Goal: Use online tool/utility: Utilize a website feature to perform a specific function

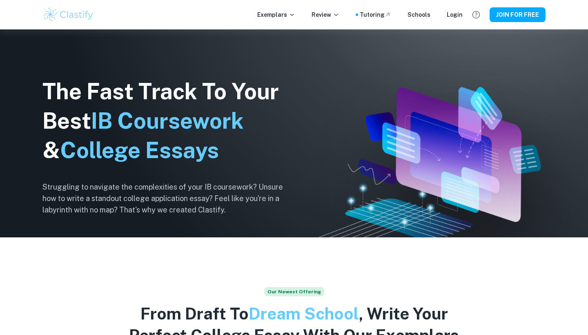
scroll to position [97, 0]
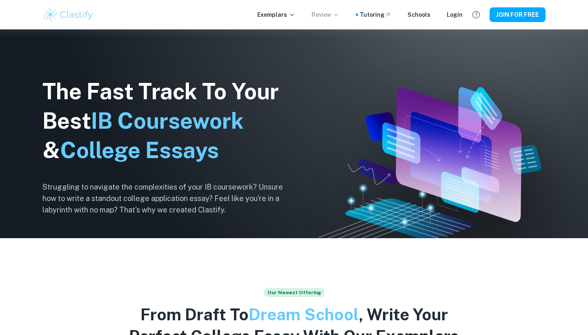
click at [339, 13] on icon at bounding box center [336, 14] width 7 height 7
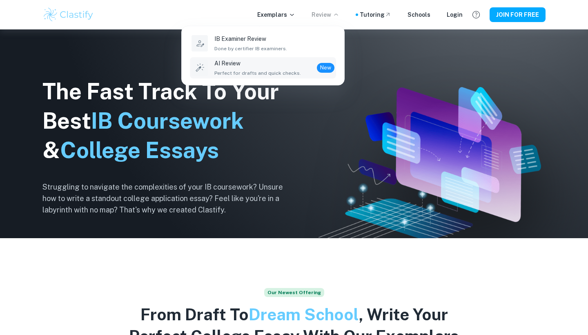
click at [294, 62] on p "AI Review" at bounding box center [257, 63] width 87 height 9
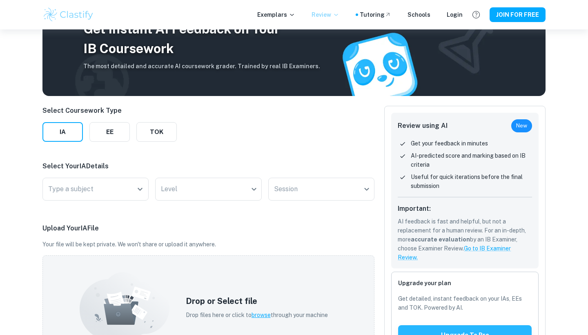
scroll to position [42, 0]
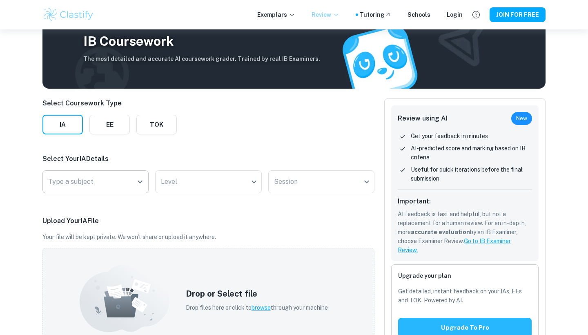
click at [113, 192] on div "Type a subject" at bounding box center [95, 181] width 106 height 23
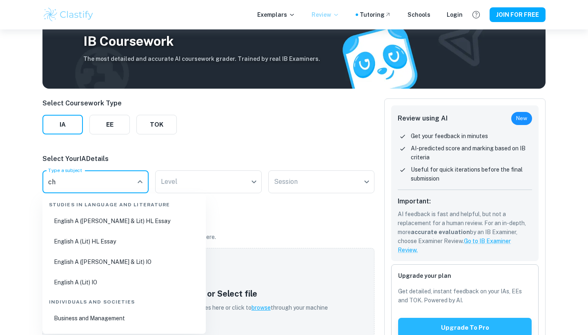
scroll to position [0, 0]
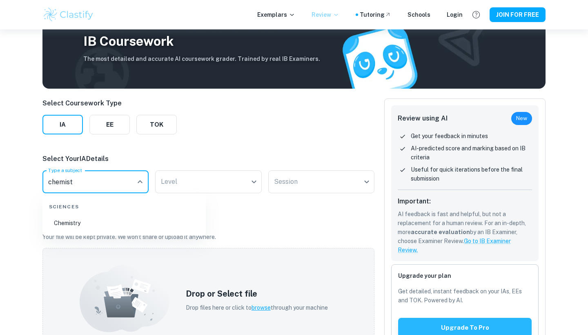
click at [95, 224] on li "Chemistry" at bounding box center [124, 222] width 157 height 19
type input "Chemistry"
click at [192, 176] on body "We value your privacy We use cookies to enhance your browsing experience, serve…" at bounding box center [294, 154] width 588 height 335
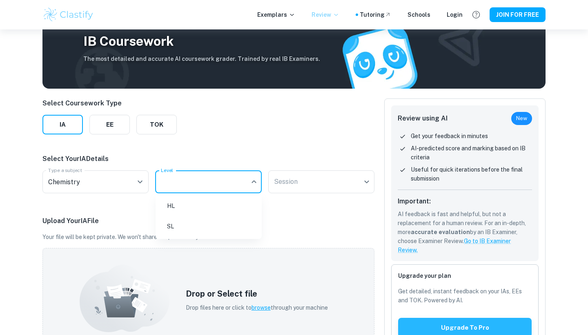
click at [183, 205] on li "HL" at bounding box center [209, 205] width 100 height 19
type input "HL"
click at [285, 188] on body "We value your privacy We use cookies to enhance your browsing experience, serve…" at bounding box center [294, 154] width 588 height 335
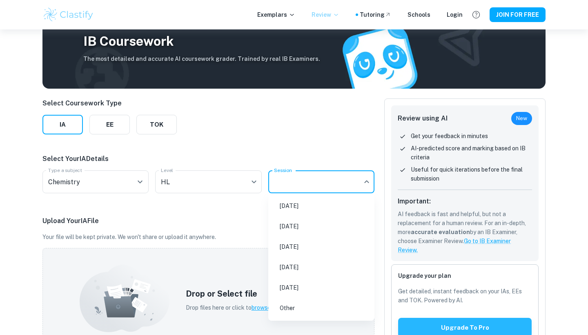
click at [295, 245] on li "[DATE]" at bounding box center [321, 246] width 100 height 19
type input "M26"
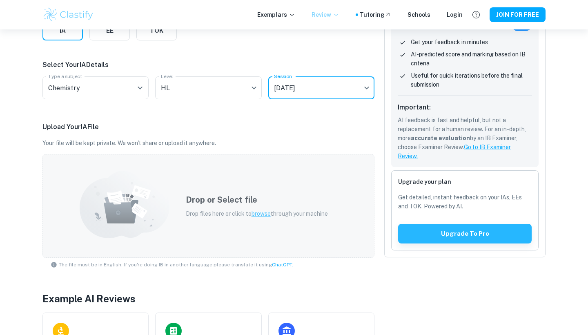
scroll to position [137, 0]
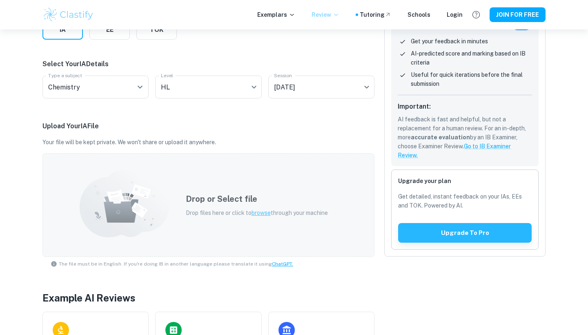
click at [233, 234] on div "Drop or Select file Drop files here or click to browse through your machine" at bounding box center [208, 205] width 332 height 104
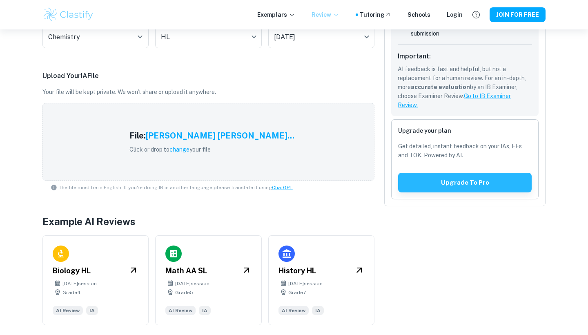
scroll to position [187, 0]
drag, startPoint x: 245, startPoint y: 189, endPoint x: 227, endPoint y: 191, distance: 18.0
click at [227, 191] on span "The file must be in English. If you're doing IB in another language please tran…" at bounding box center [176, 187] width 234 height 7
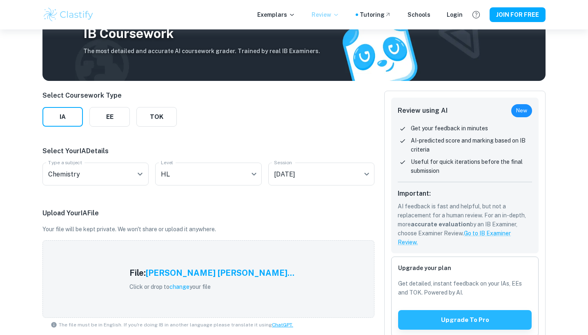
scroll to position [58, 0]
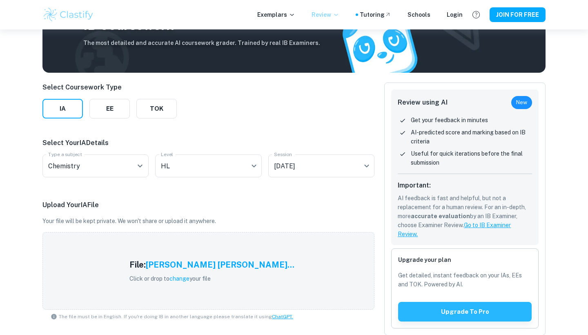
click at [492, 225] on link "Go to IB Examiner Review." at bounding box center [453, 230] width 113 height 16
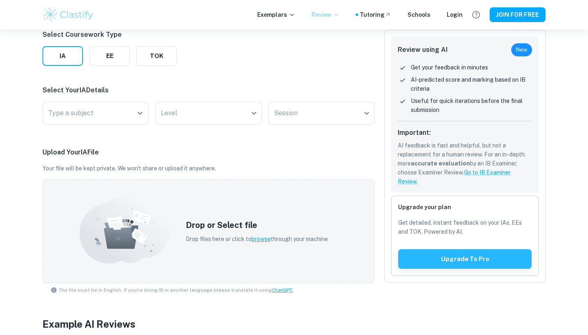
scroll to position [72, 0]
